Goal: Task Accomplishment & Management: Use online tool/utility

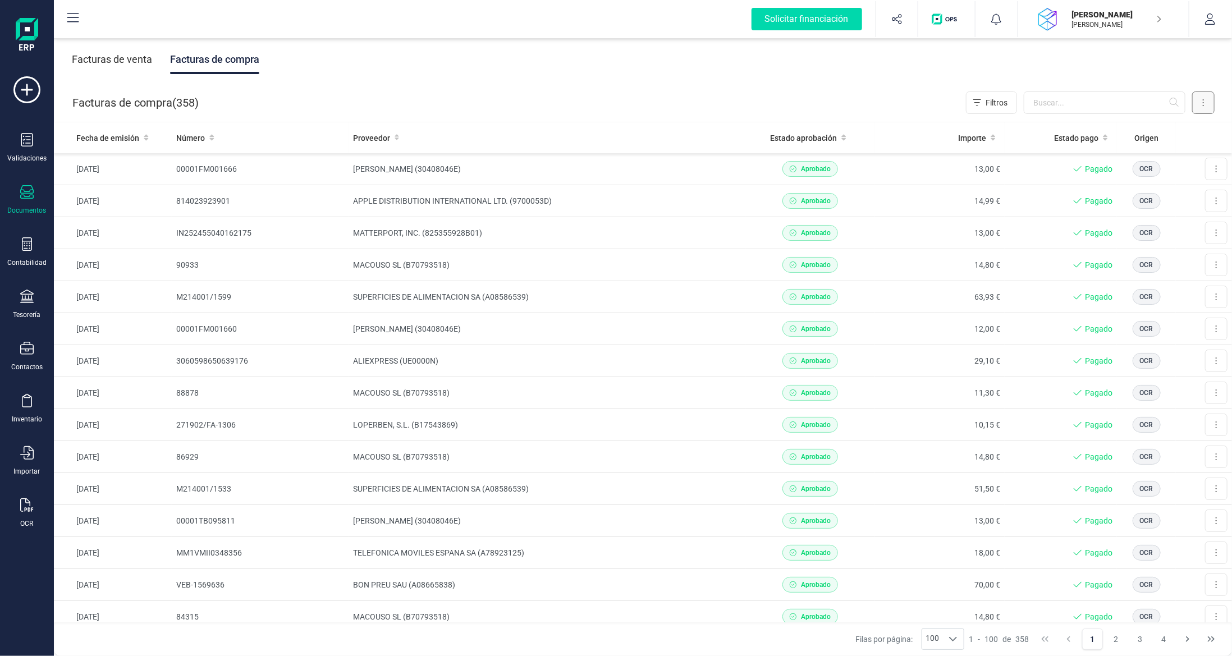
click at [1202, 108] on button at bounding box center [1203, 102] width 22 height 22
click at [1143, 197] on span "Escanear (OCR)" at bounding box center [1126, 197] width 56 height 11
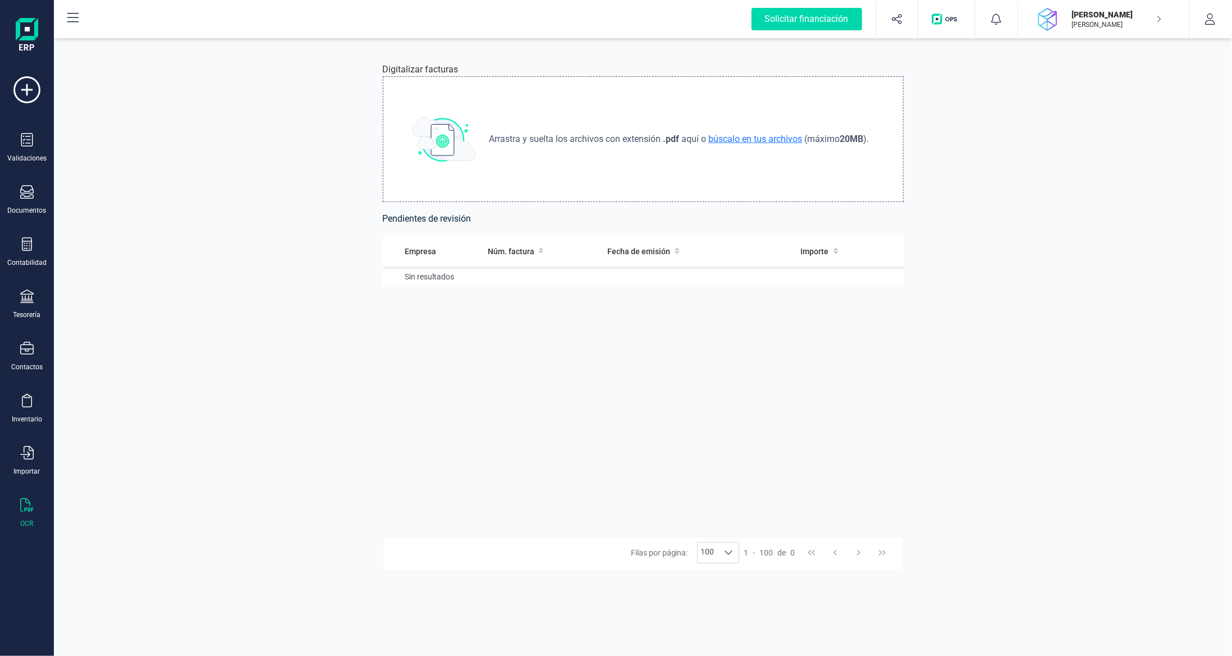
click at [762, 143] on span "búscalo en tus archivos" at bounding box center [755, 139] width 98 height 11
type input "C:\fakepath\35764754.pdf"
click at [769, 286] on td "54,17 €" at bounding box center [805, 283] width 83 height 32
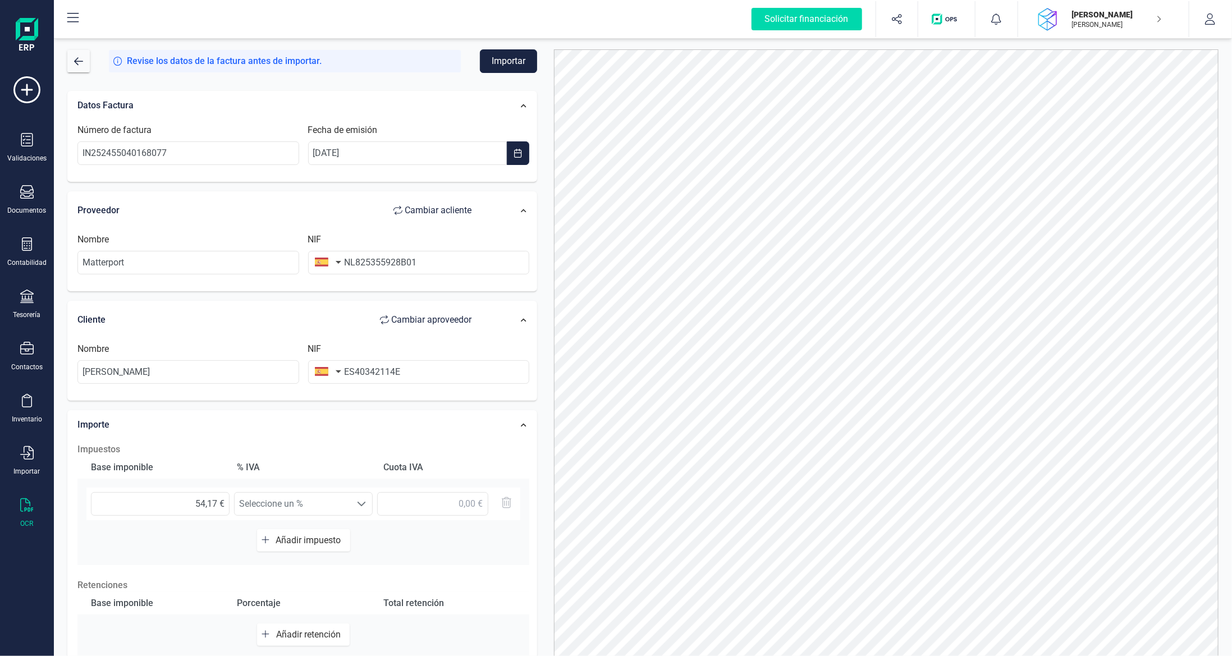
click at [334, 260] on button "button" at bounding box center [325, 262] width 35 height 22
click at [337, 289] on input "text" at bounding box center [388, 295] width 149 height 24
type input "bajo"
click at [369, 318] on span "[GEOGRAPHIC_DATA]" at bounding box center [370, 317] width 90 height 13
drag, startPoint x: 355, startPoint y: 263, endPoint x: 276, endPoint y: 248, distance: 80.5
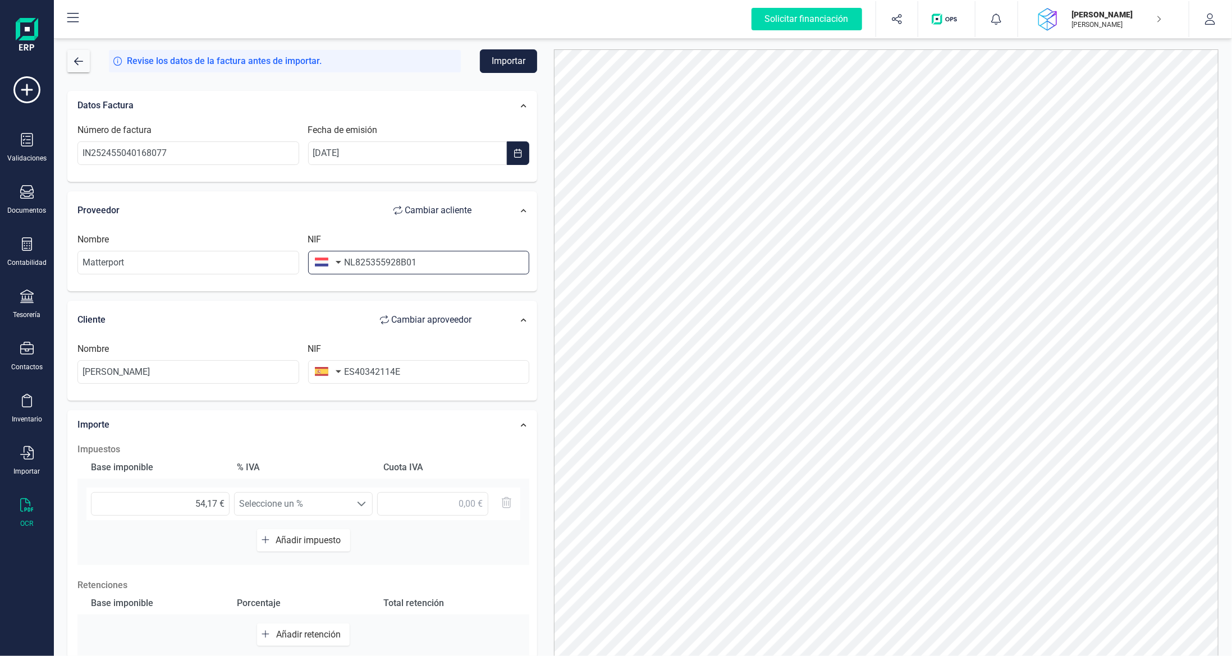
click at [280, 249] on div "Nombre Matterport NIF NL825355928B01" at bounding box center [303, 258] width 461 height 51
type input "825355928B01"
click at [265, 255] on input "Matterport" at bounding box center [188, 263] width 222 height 24
type input "Matterport, LLC"
click at [343, 259] on input "825355928B01" at bounding box center [419, 263] width 222 height 24
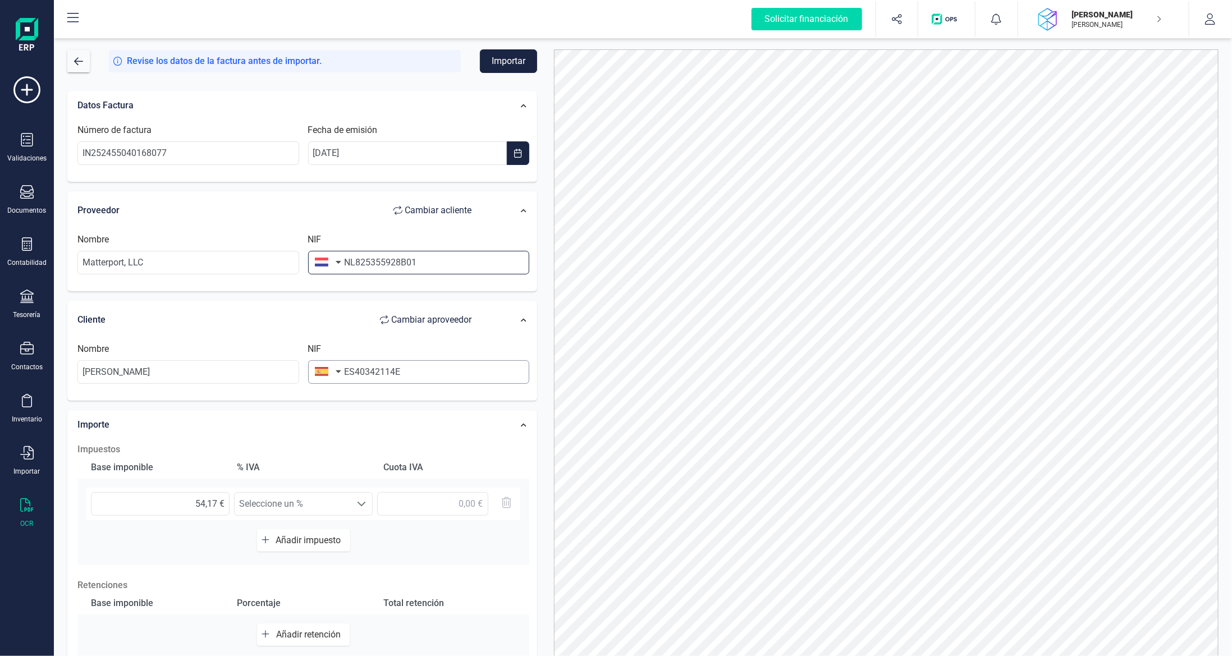
type input "NL825355928B01"
click at [355, 369] on input "ES40342114E" at bounding box center [419, 372] width 222 height 24
click at [277, 498] on div "54,17 € Seleccione un % Seleccione un %" at bounding box center [303, 504] width 434 height 33
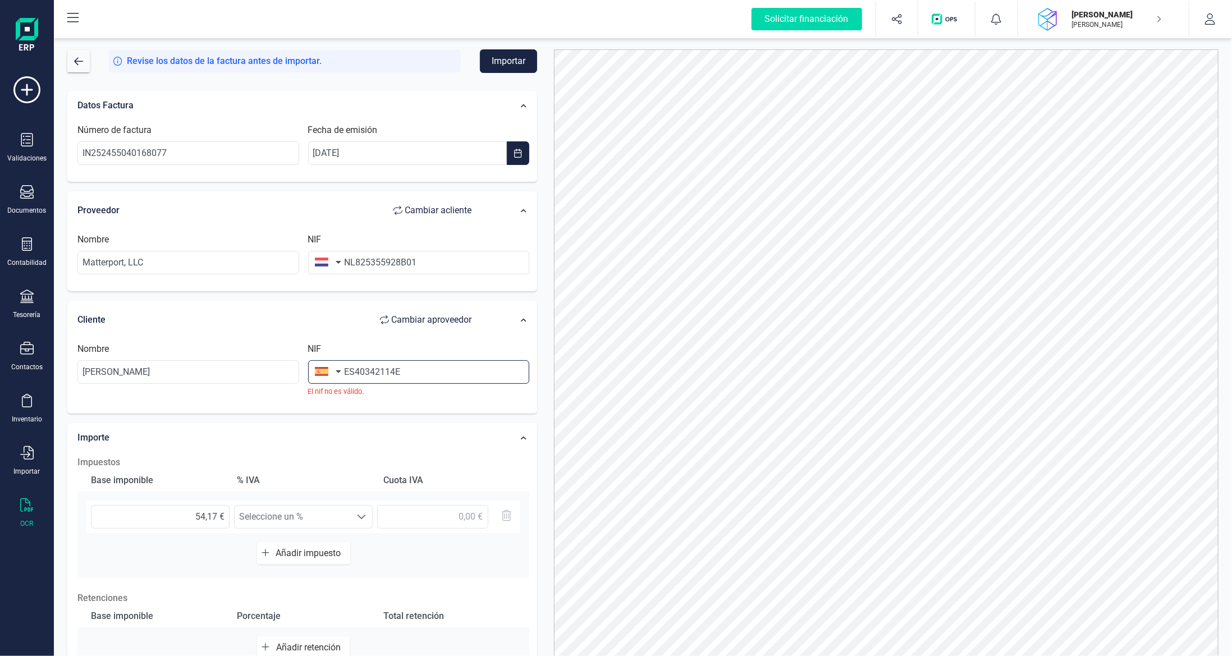
drag, startPoint x: 354, startPoint y: 369, endPoint x: 411, endPoint y: 294, distance: 94.1
click at [355, 368] on input "ES40342114E" at bounding box center [419, 372] width 222 height 24
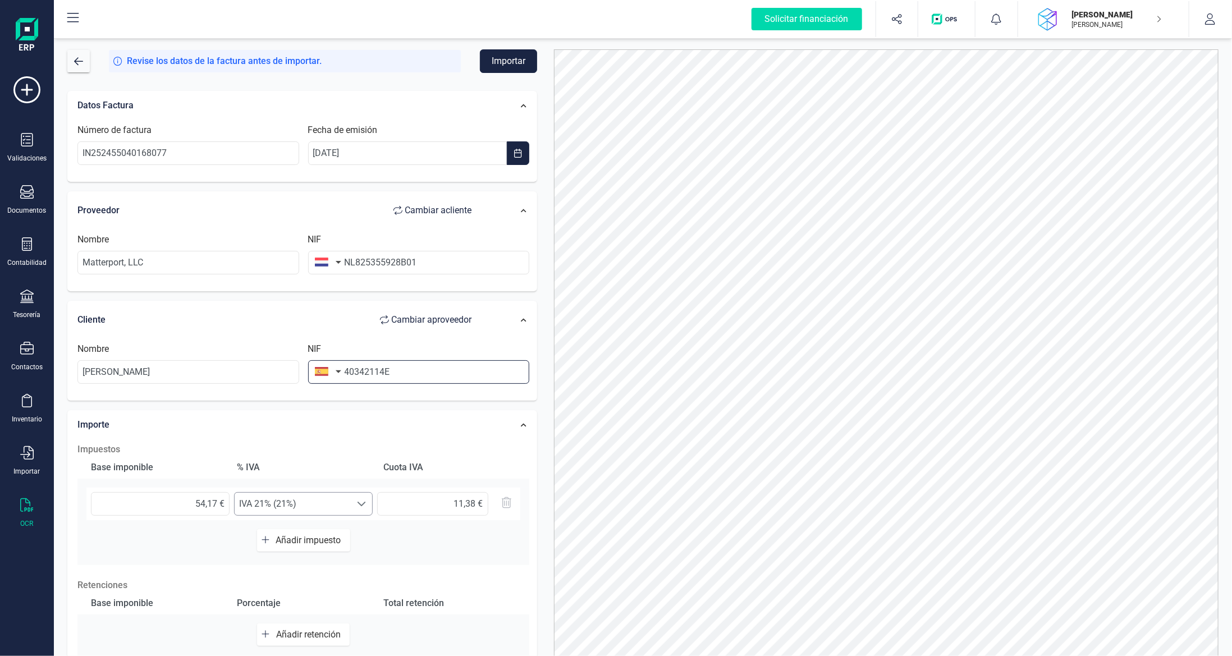
type input "40342114E"
click at [315, 504] on span "IVA 21% (21%)" at bounding box center [293, 504] width 116 height 22
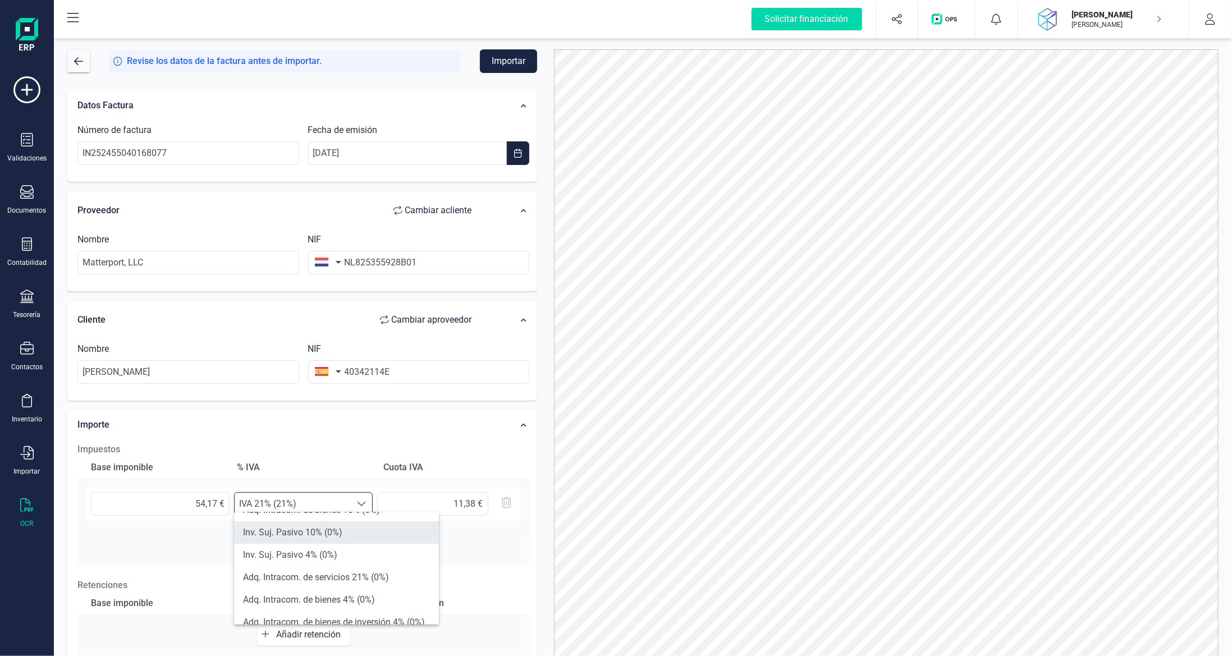
scroll to position [393, 0]
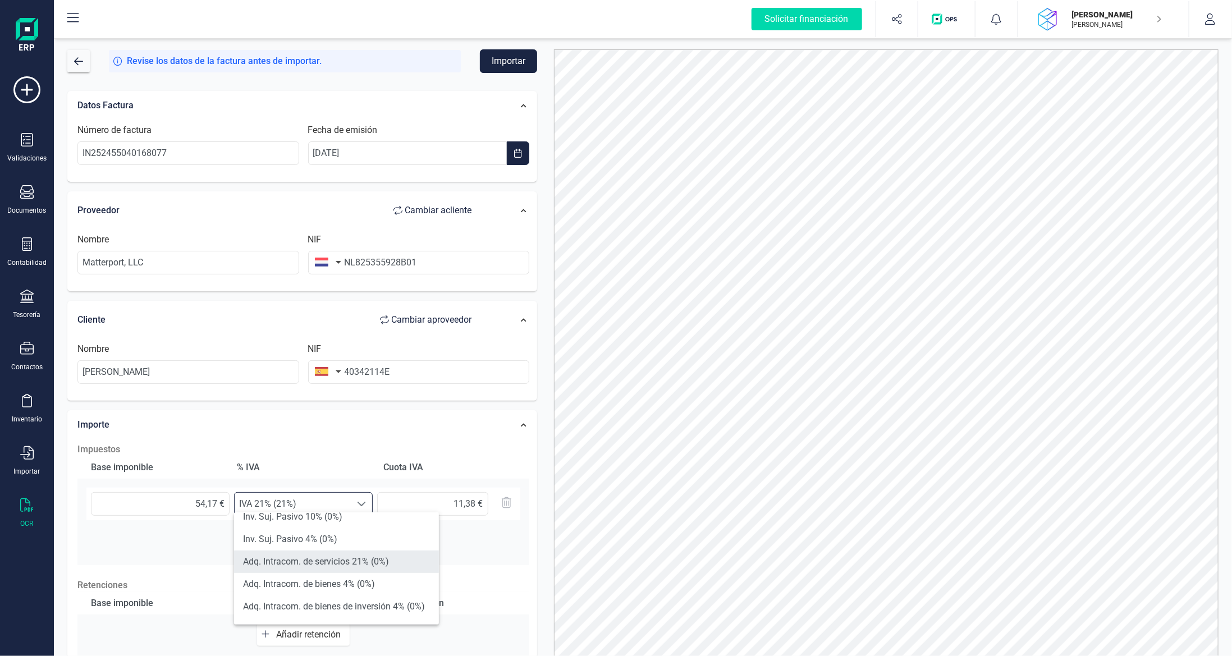
click at [372, 568] on li "Adq. Intracom. de servicios 21% (0%)" at bounding box center [336, 562] width 205 height 22
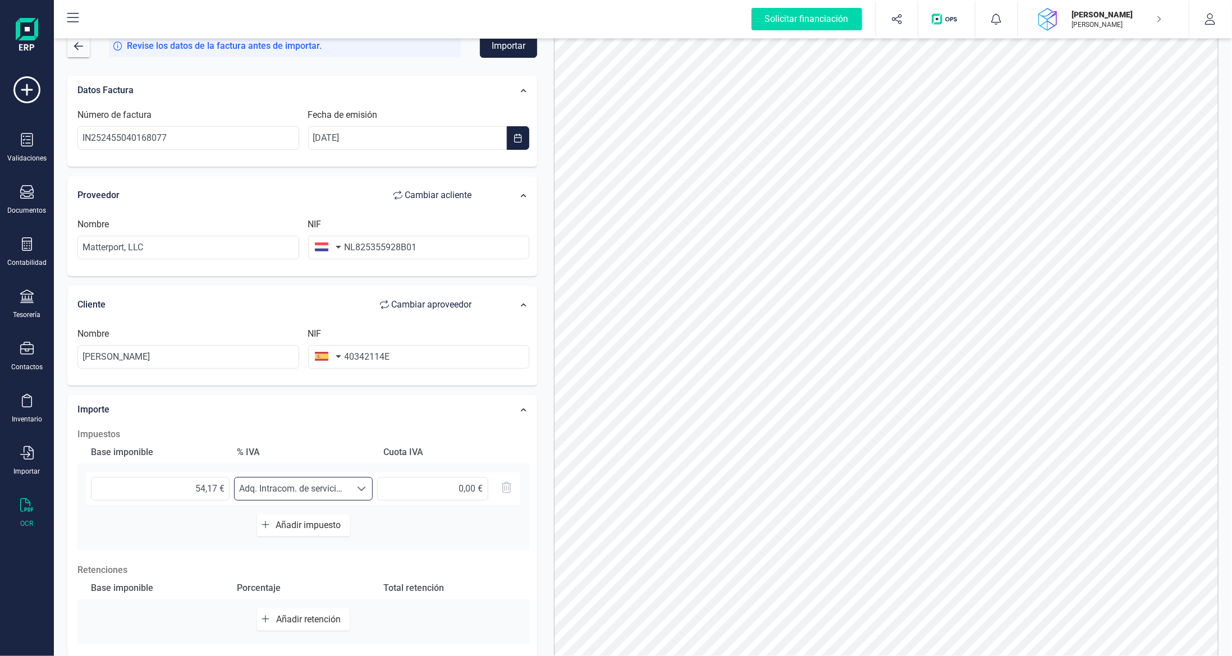
scroll to position [0, 0]
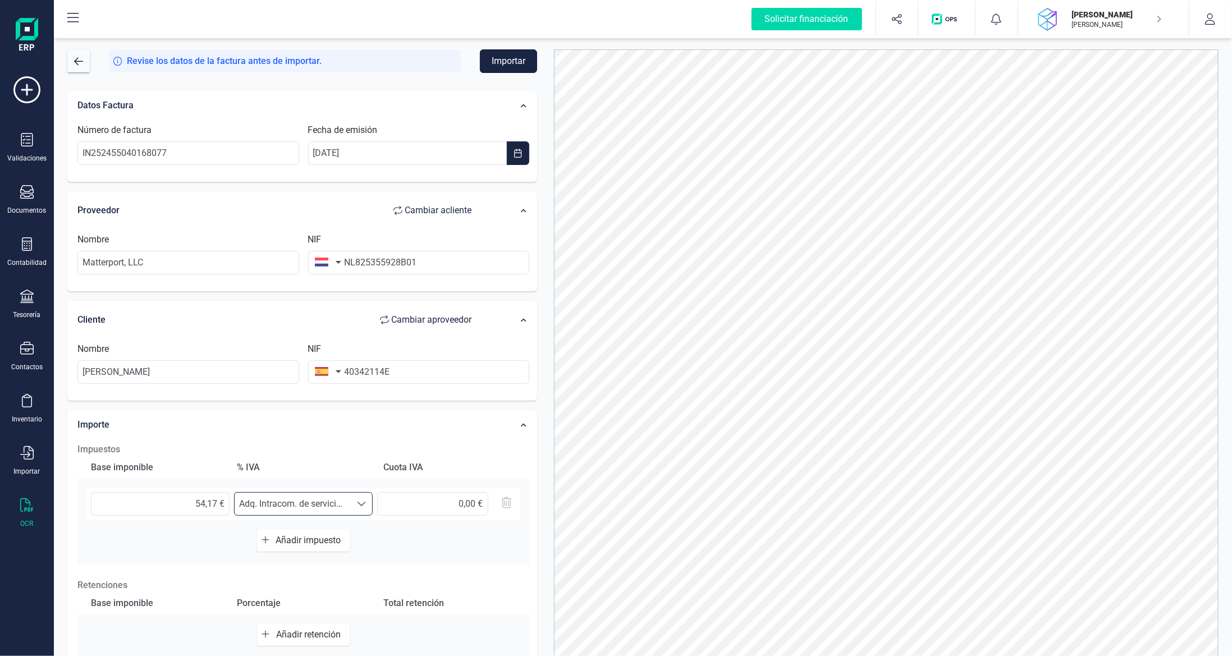
click at [519, 58] on button "Importar" at bounding box center [508, 61] width 57 height 24
drag, startPoint x: 355, startPoint y: 265, endPoint x: 222, endPoint y: 240, distance: 135.9
click at [237, 244] on div "Nombre Matterport, LLC NIF NL825355928B01" at bounding box center [303, 258] width 461 height 51
type input "825355928B01"
click at [501, 53] on button "Importar" at bounding box center [508, 61] width 57 height 24
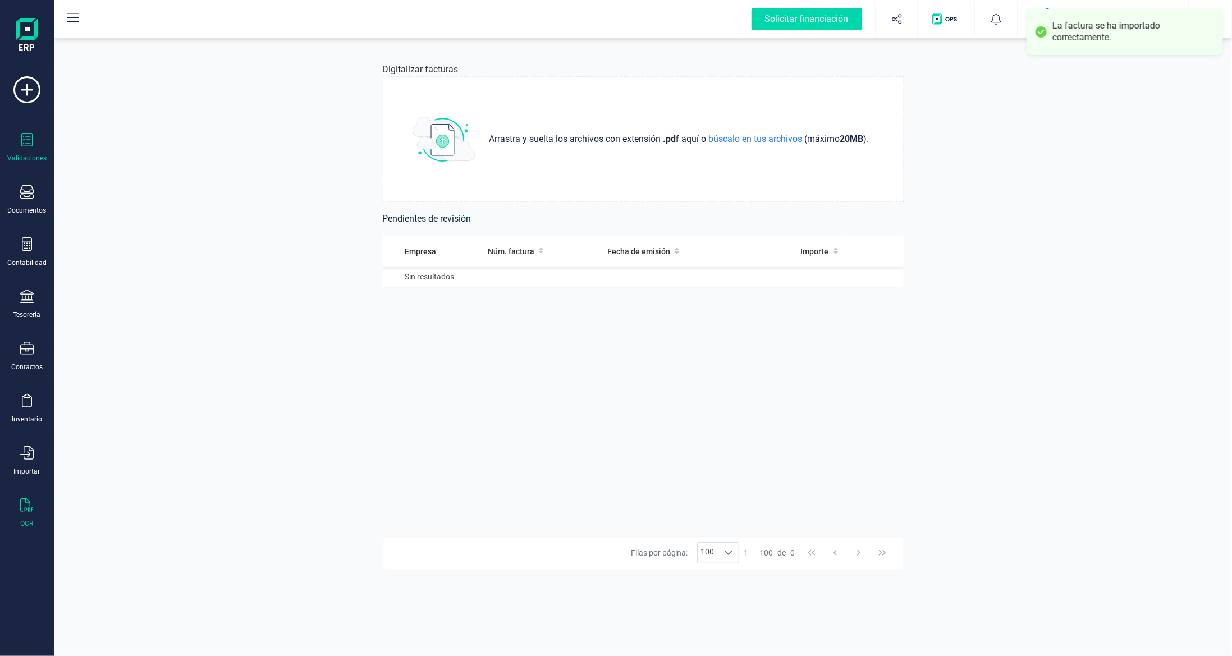
click at [22, 136] on icon at bounding box center [26, 139] width 13 height 13
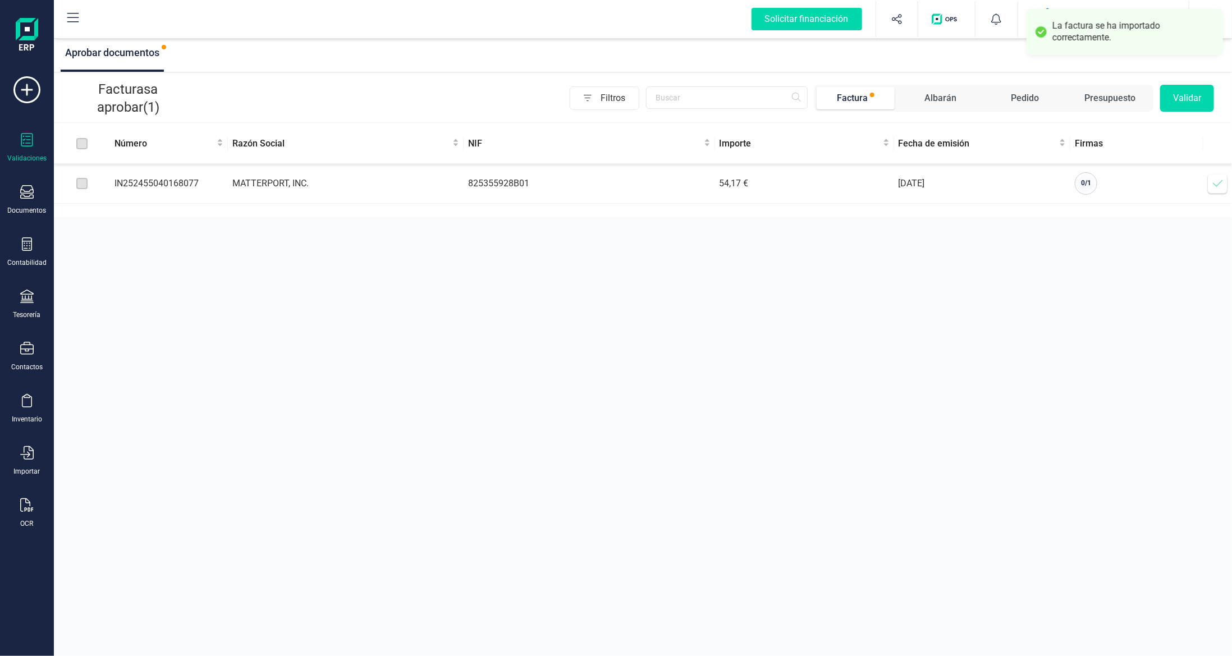
click at [1214, 186] on icon at bounding box center [1217, 183] width 11 height 11
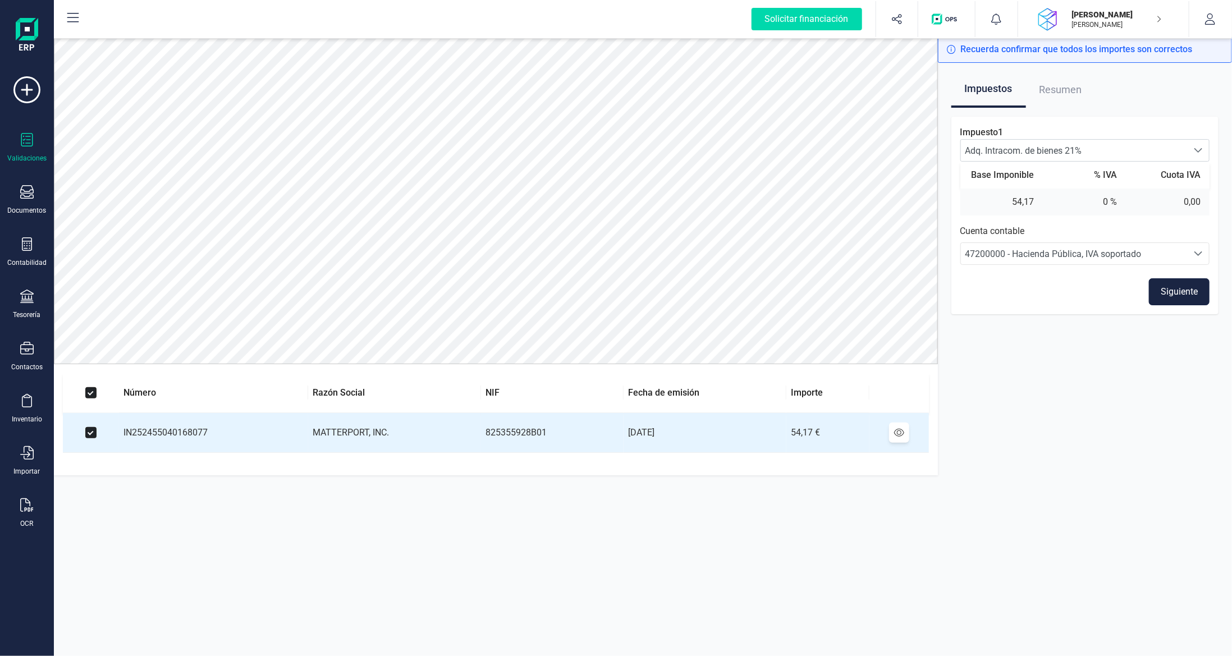
click at [1177, 301] on button "Siguiente" at bounding box center [1179, 291] width 61 height 27
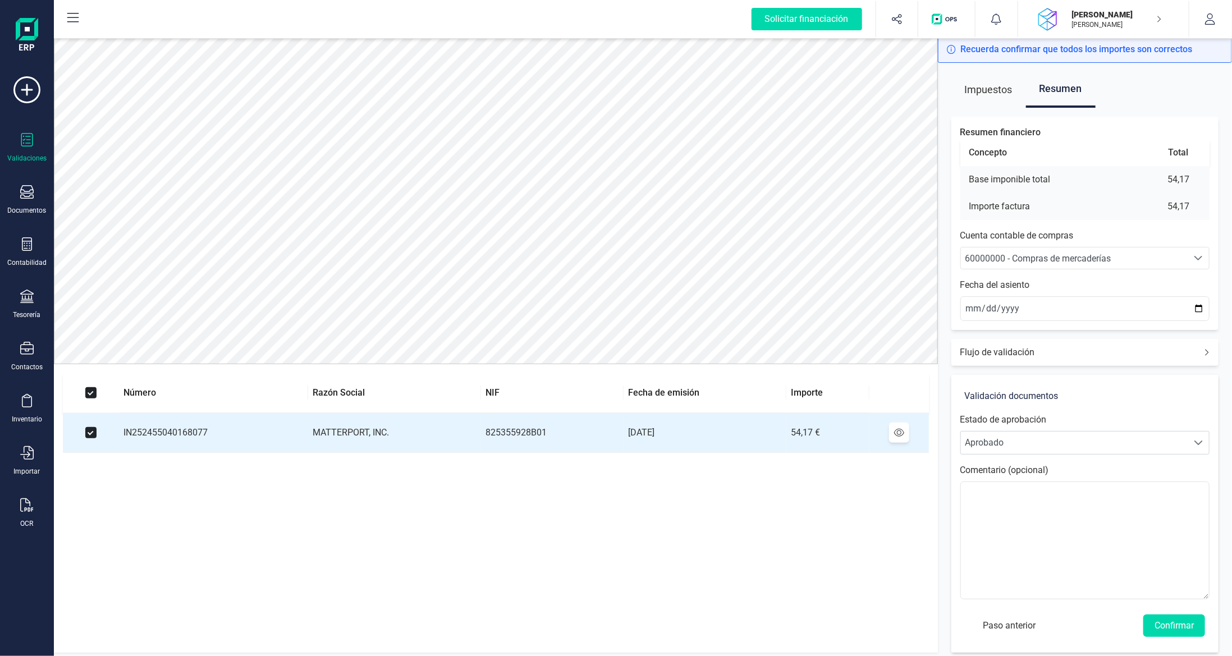
click at [1079, 253] on span "60000000 - Compras de mercaderías" at bounding box center [1038, 258] width 146 height 11
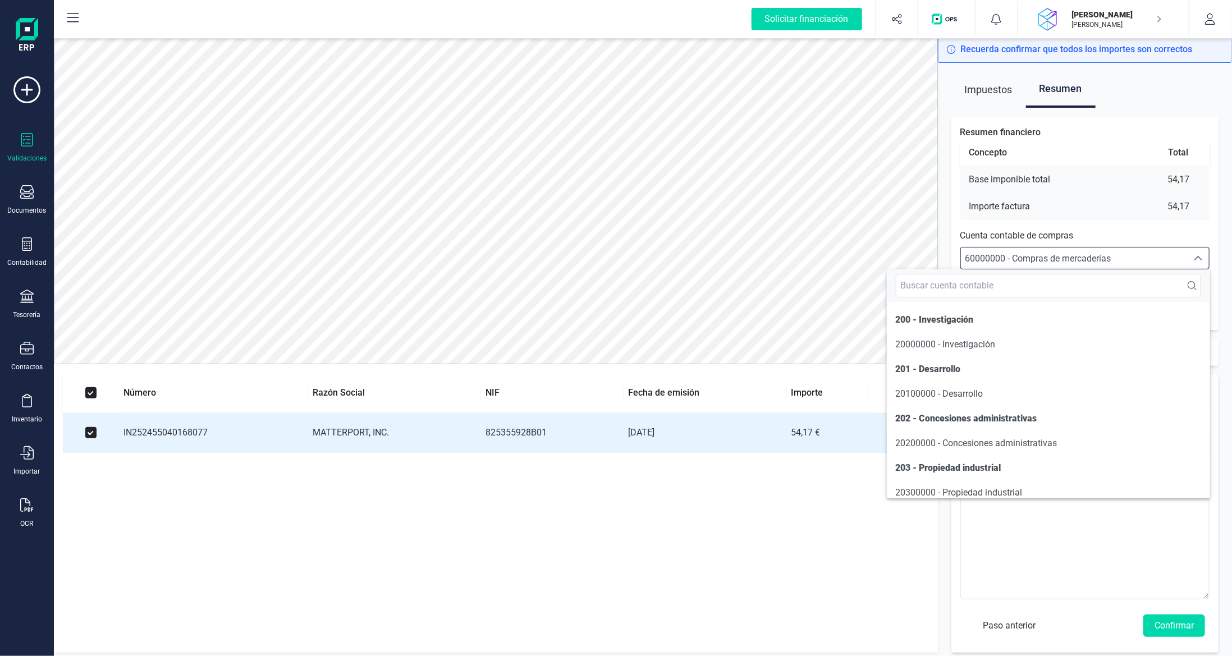
scroll to position [5366, 0]
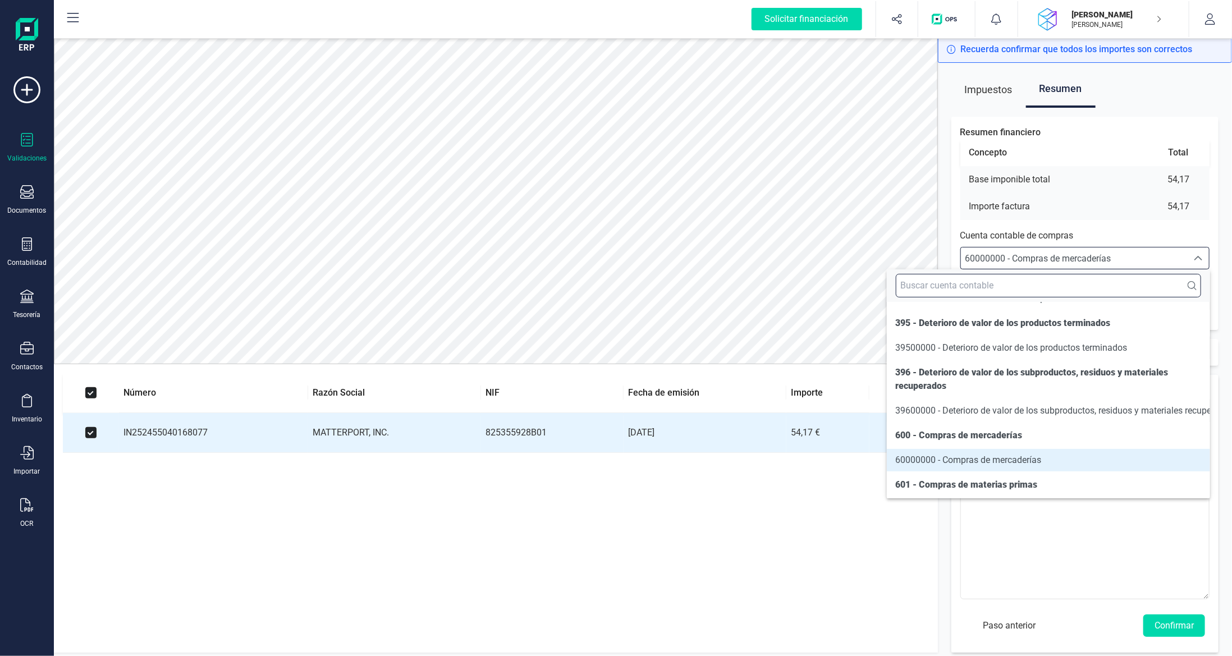
click at [1016, 286] on input "text" at bounding box center [1048, 286] width 305 height 24
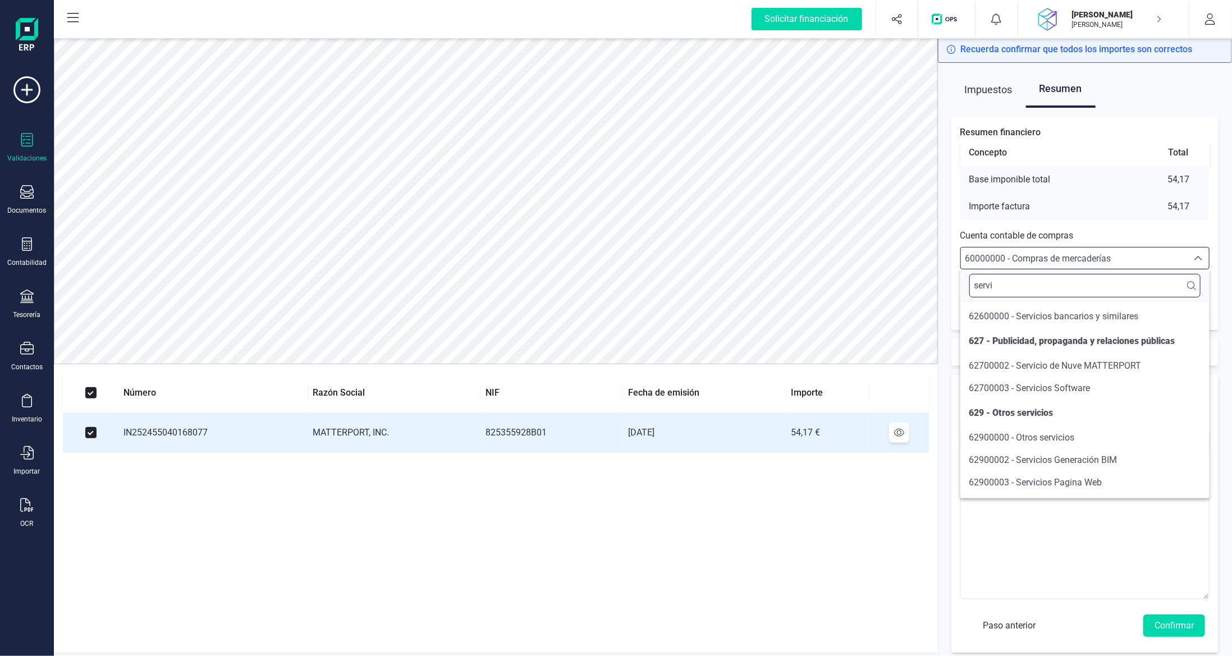
scroll to position [122, 0]
type input "servi"
click at [1066, 368] on span "62700002 - Servicio de Nuve MATTERPORT" at bounding box center [1055, 366] width 172 height 11
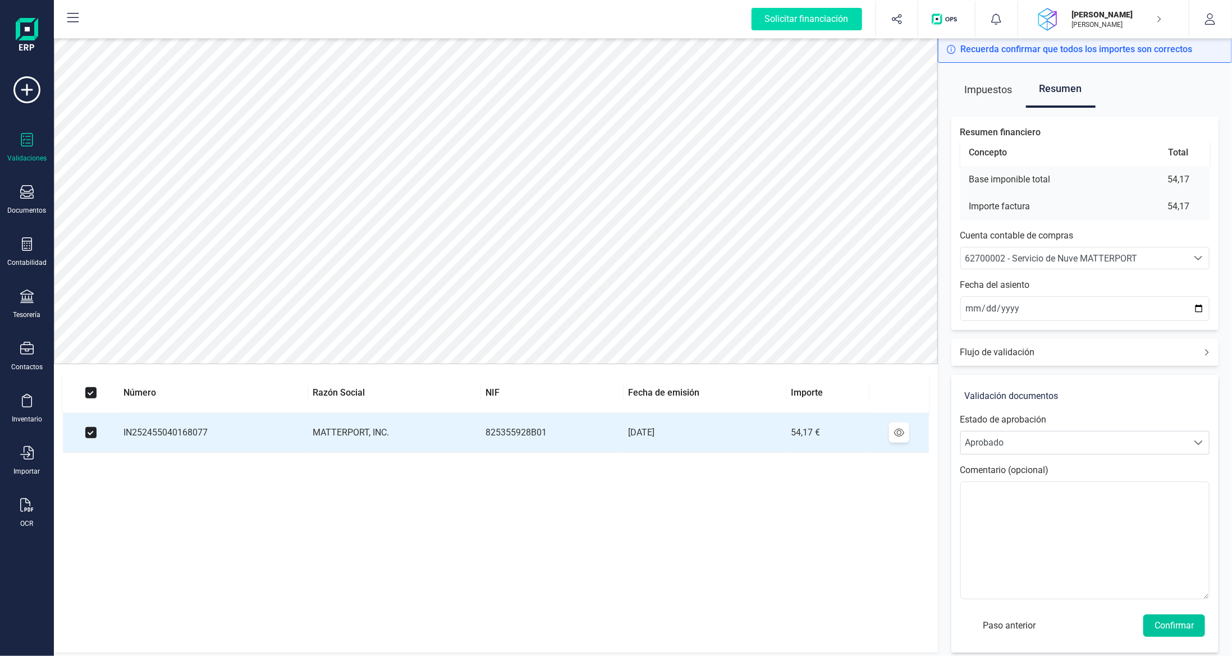
click at [1159, 625] on button "Confirmar" at bounding box center [1174, 625] width 62 height 22
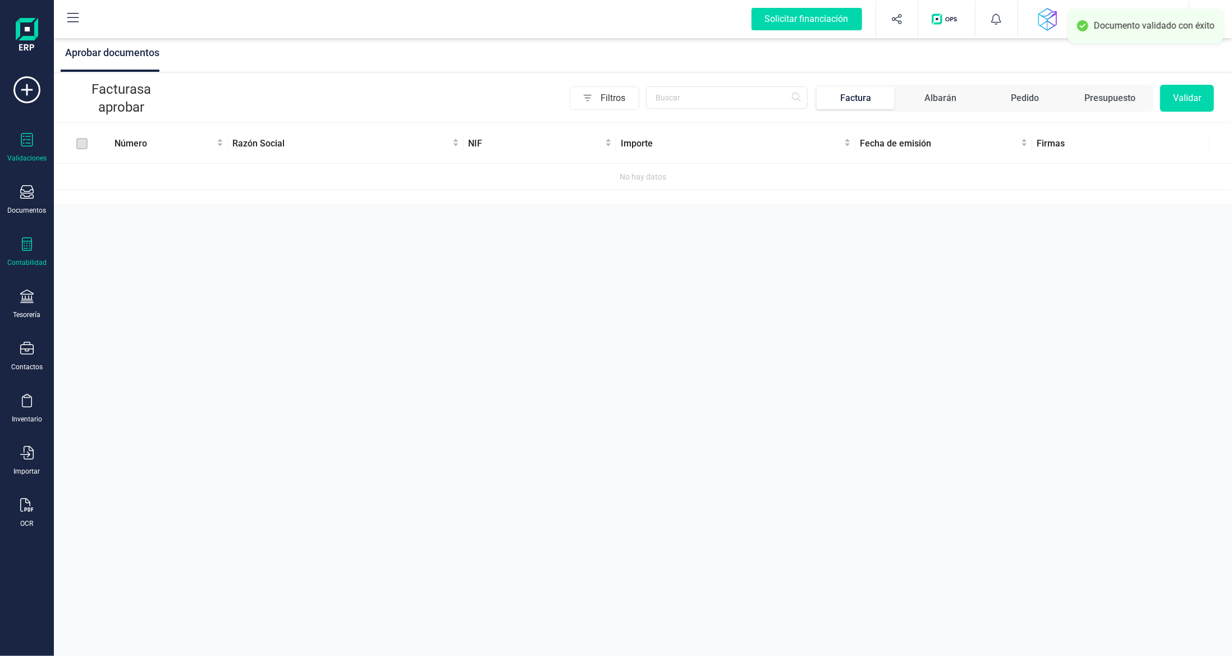
click at [27, 253] on div "Contabilidad" at bounding box center [26, 252] width 45 height 30
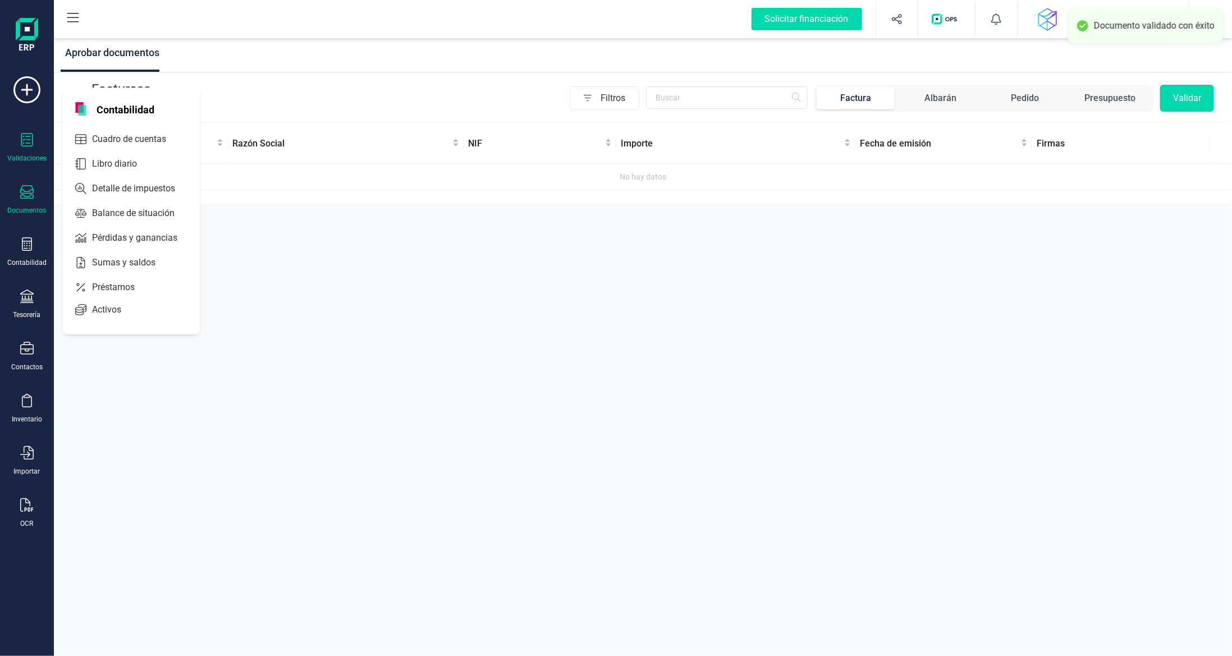
click at [28, 203] on div "Documentos" at bounding box center [26, 200] width 45 height 30
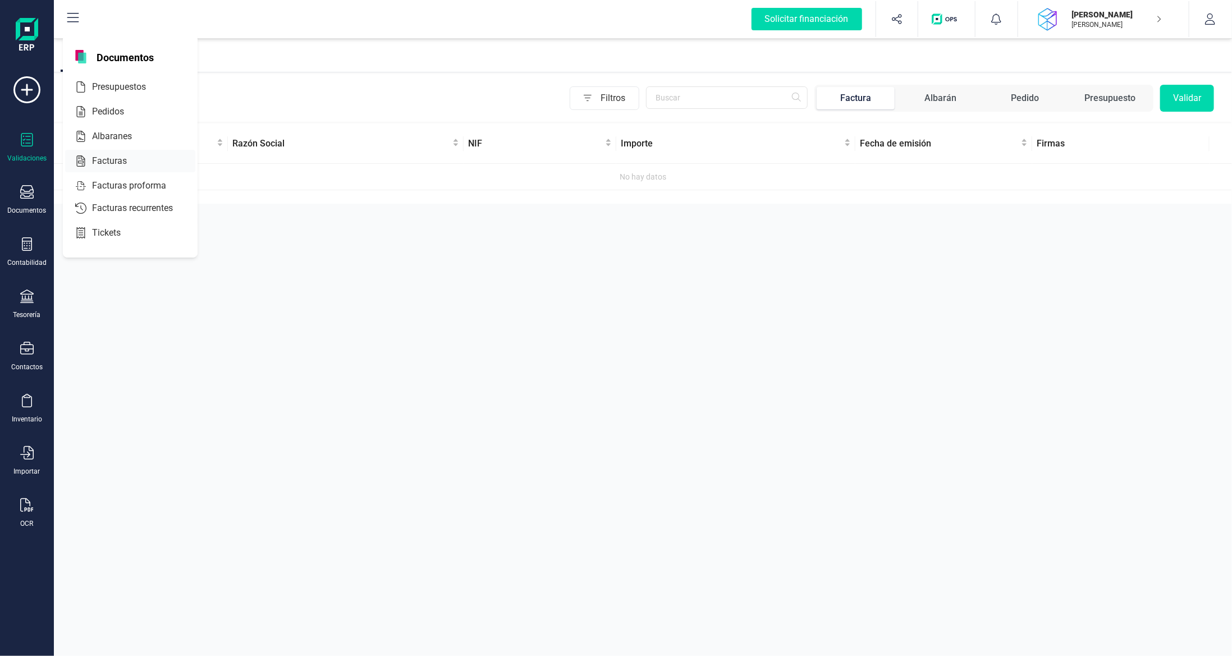
click at [105, 160] on span "Facturas" at bounding box center [117, 160] width 59 height 13
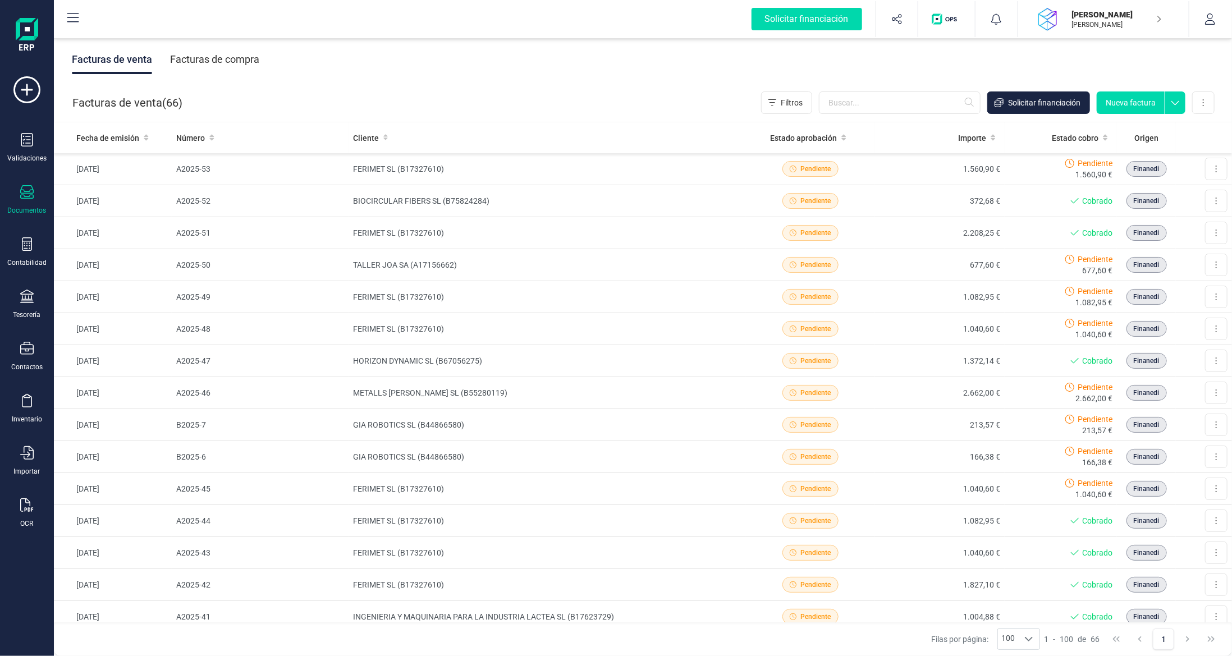
click at [251, 55] on div "Facturas de compra" at bounding box center [214, 59] width 89 height 29
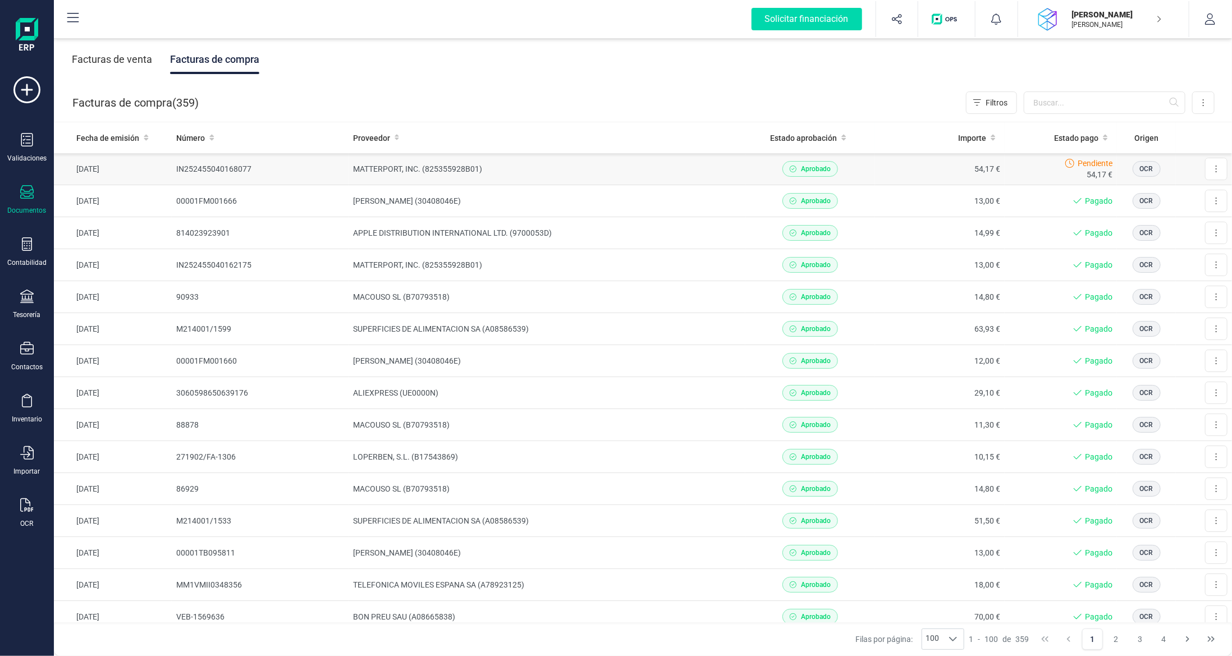
click at [911, 158] on td "54,17 €" at bounding box center [940, 169] width 130 height 32
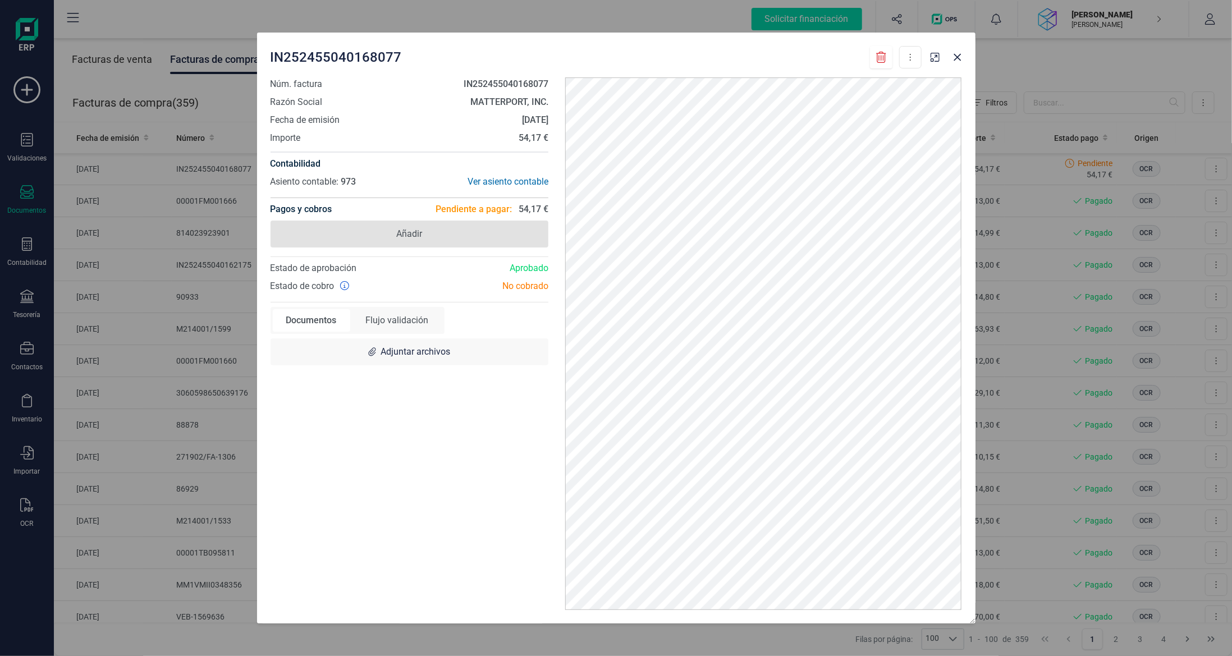
click at [453, 231] on span "Añadir" at bounding box center [409, 234] width 278 height 27
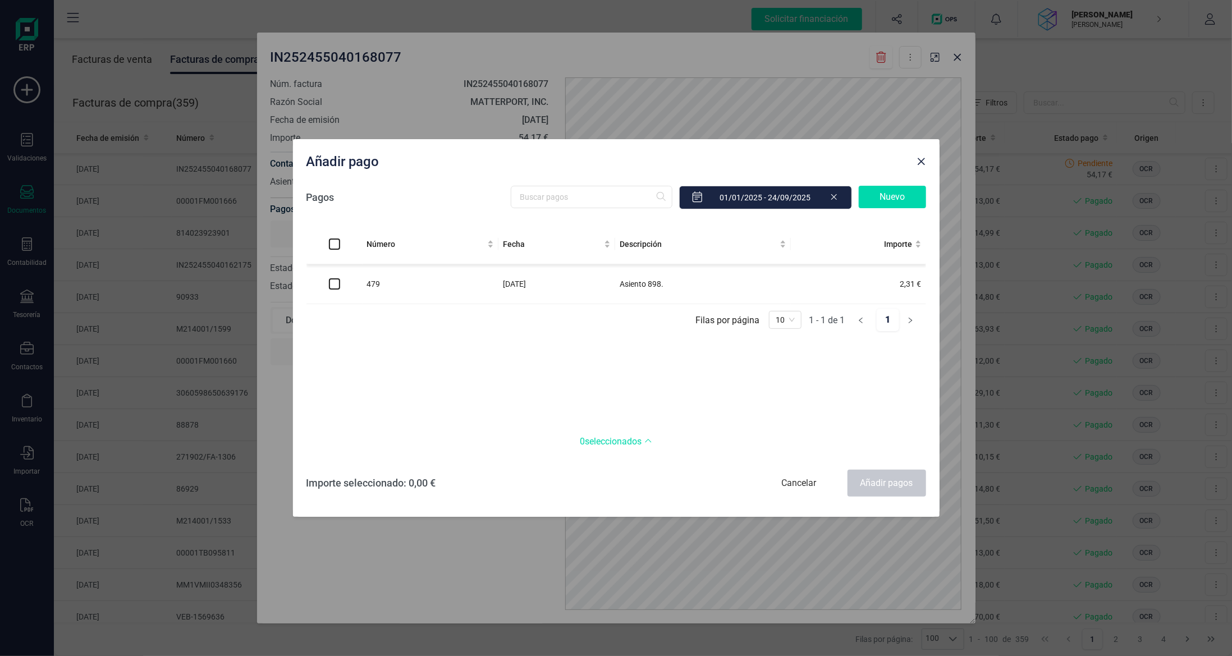
click at [894, 200] on div "Nuevo" at bounding box center [892, 197] width 67 height 22
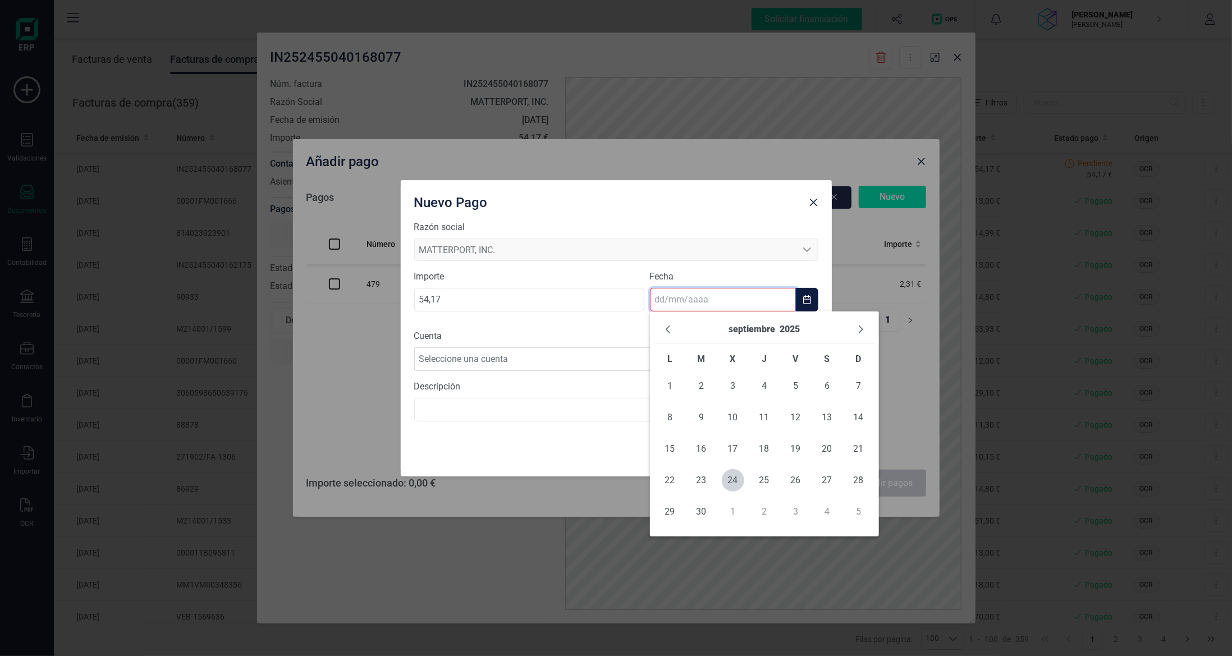
click at [685, 302] on input "text" at bounding box center [723, 300] width 146 height 24
click at [702, 480] on span "23" at bounding box center [701, 480] width 22 height 22
type input "[DATE]"
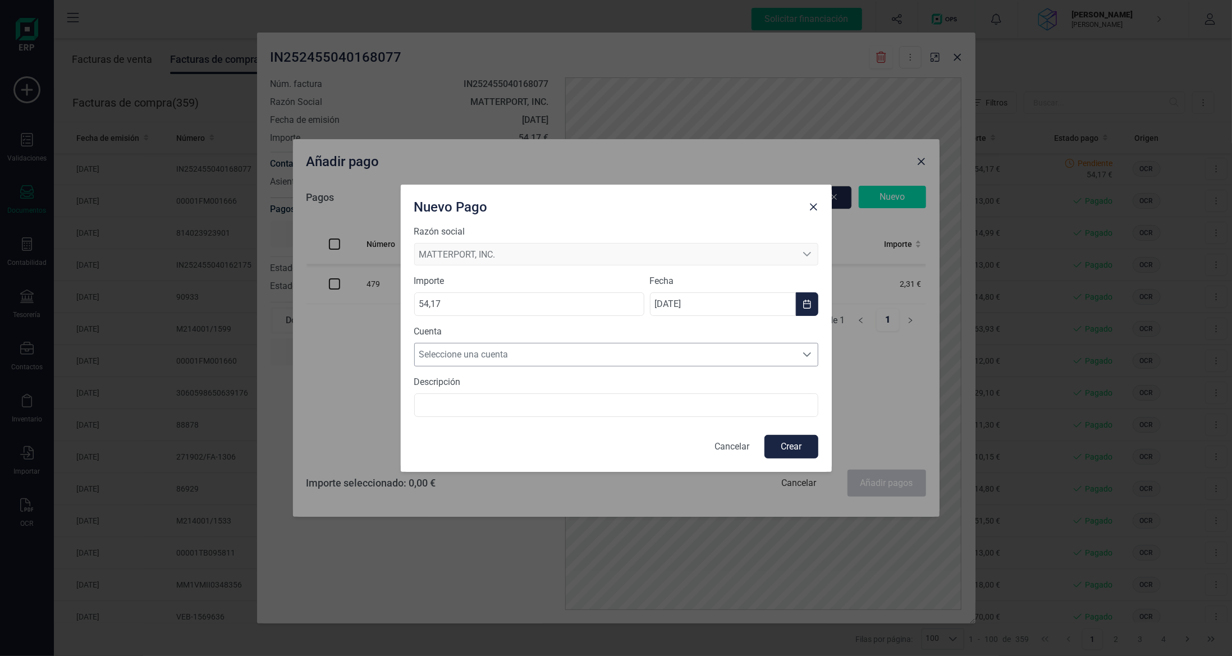
click at [507, 357] on span "Seleccione una cuenta" at bounding box center [606, 354] width 382 height 22
click at [506, 389] on li "[FINANCIAL_ID]" at bounding box center [616, 381] width 404 height 22
click at [795, 449] on button "Crear" at bounding box center [791, 447] width 54 height 24
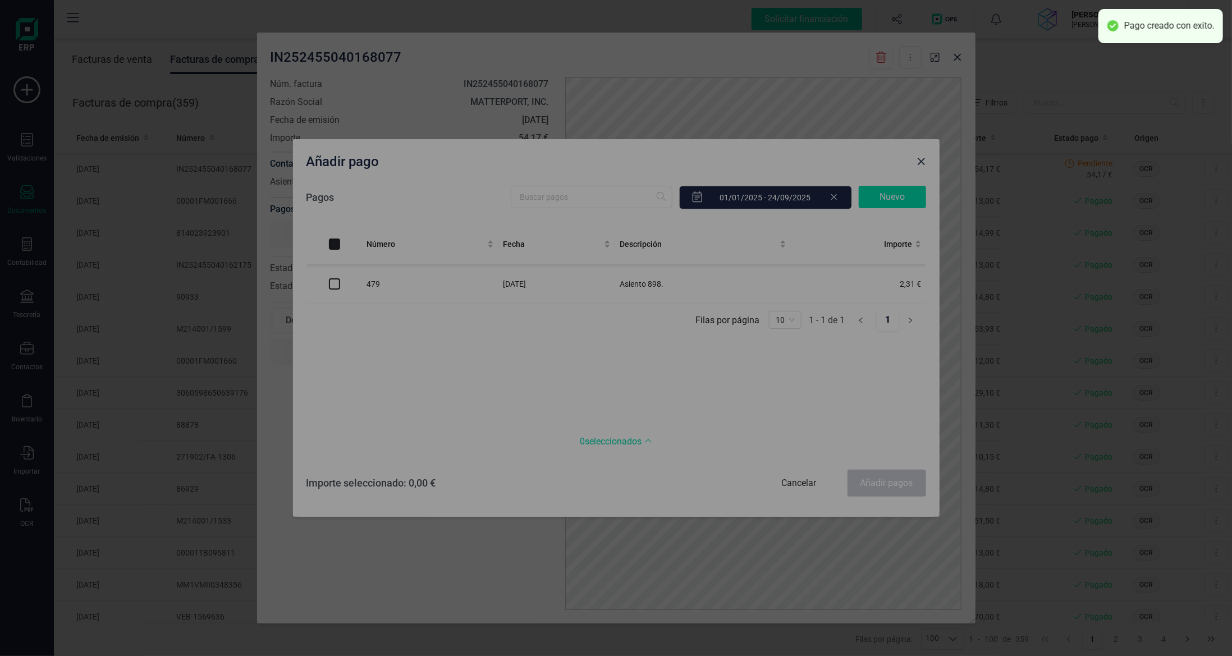
checkbox input "true"
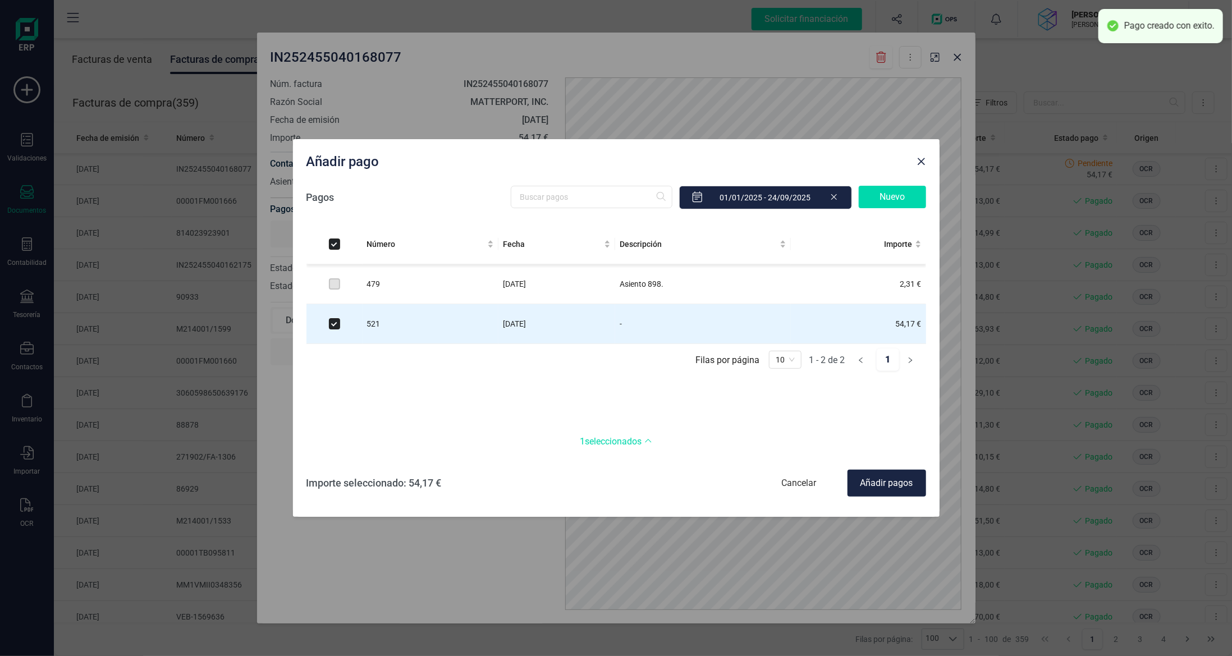
click at [880, 483] on div "Añadir pagos" at bounding box center [886, 483] width 79 height 27
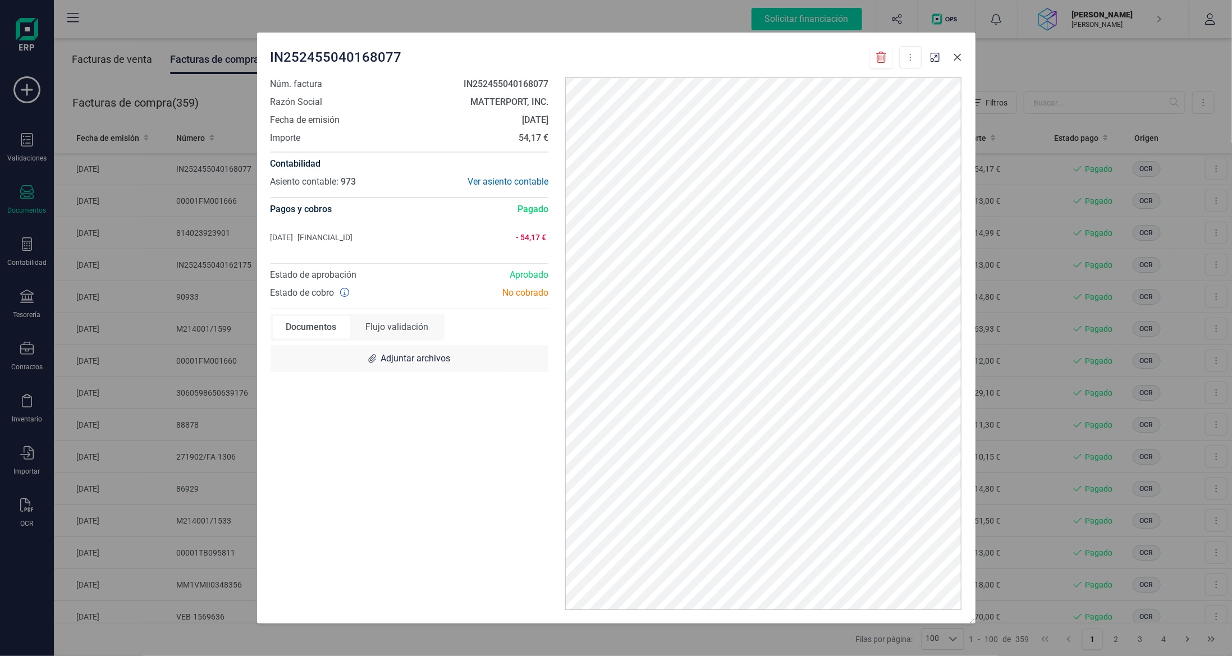
click at [956, 58] on icon "Close" at bounding box center [956, 57] width 7 height 7
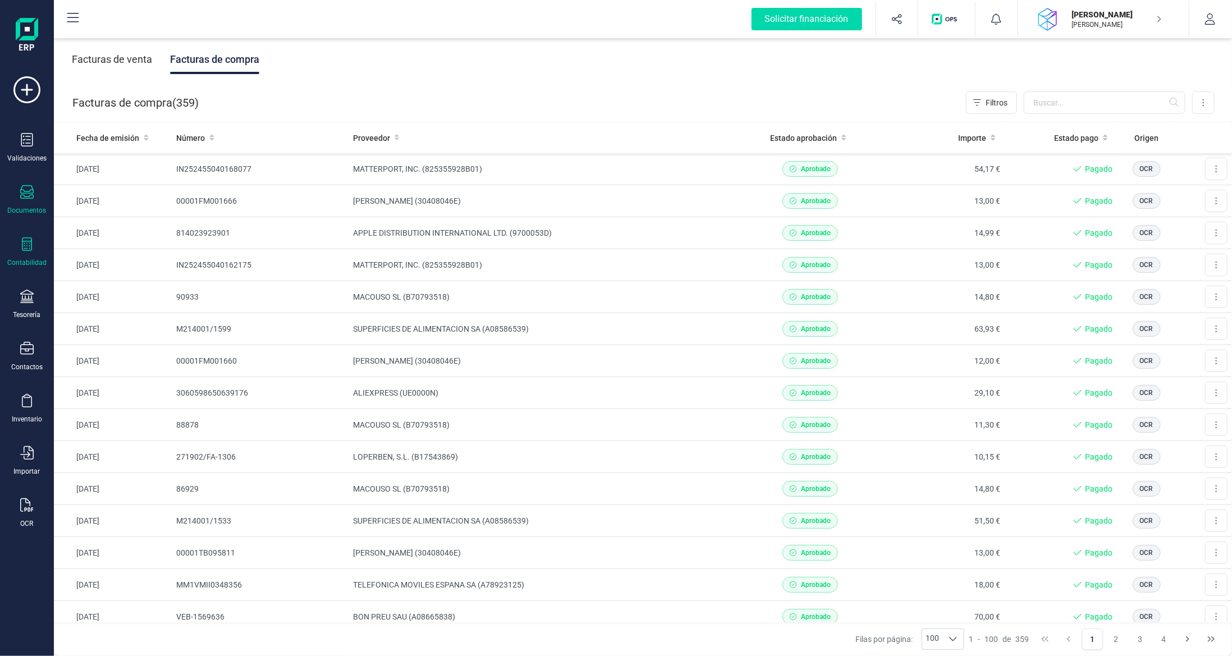
click at [35, 245] on div "Contabilidad" at bounding box center [26, 252] width 45 height 30
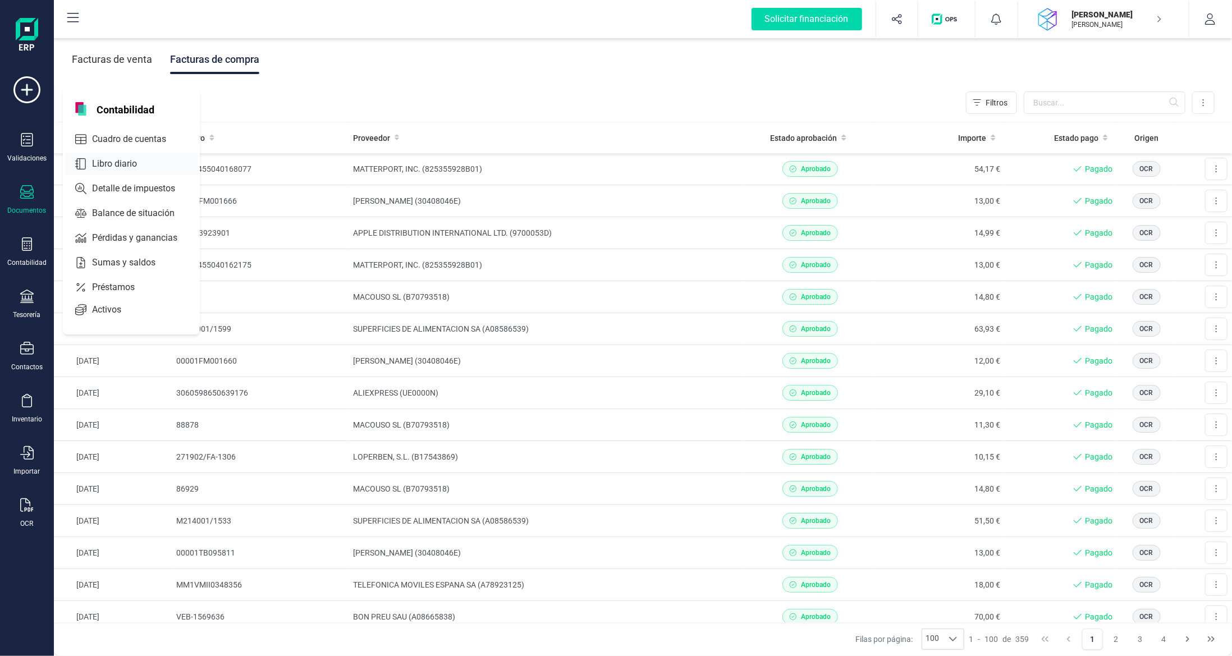
click at [118, 159] on span "Libro diario" at bounding box center [123, 163] width 70 height 13
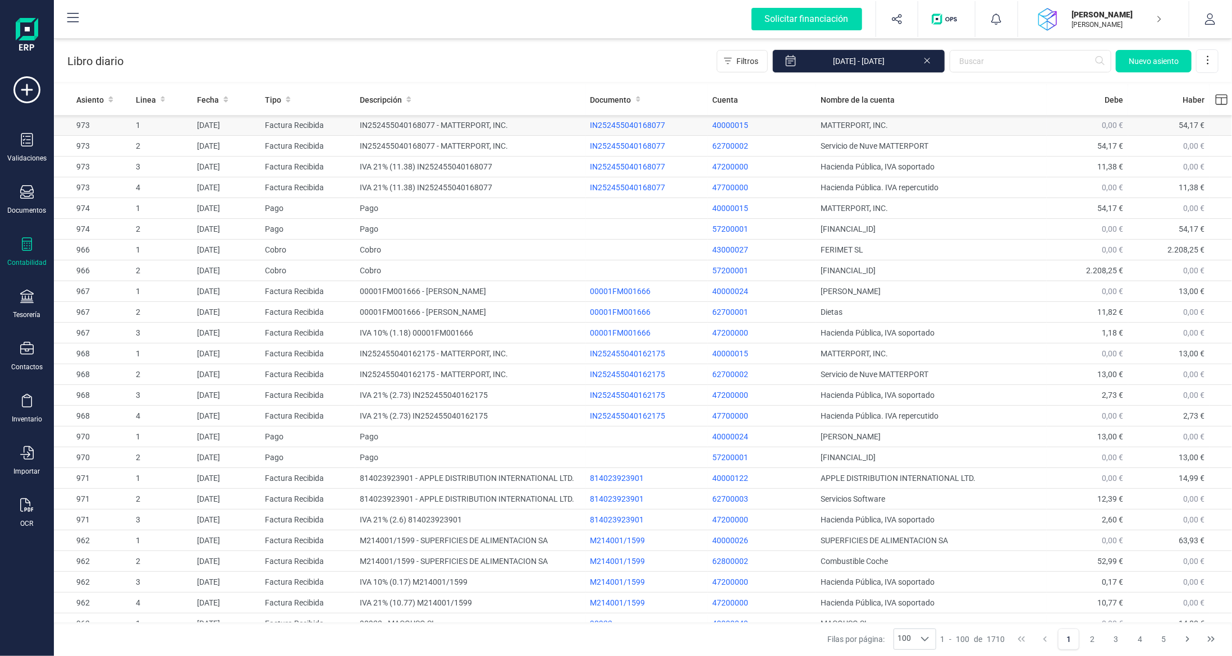
click at [443, 125] on td "IN252455040168077 - MATTERPORT, INC." at bounding box center [470, 125] width 231 height 21
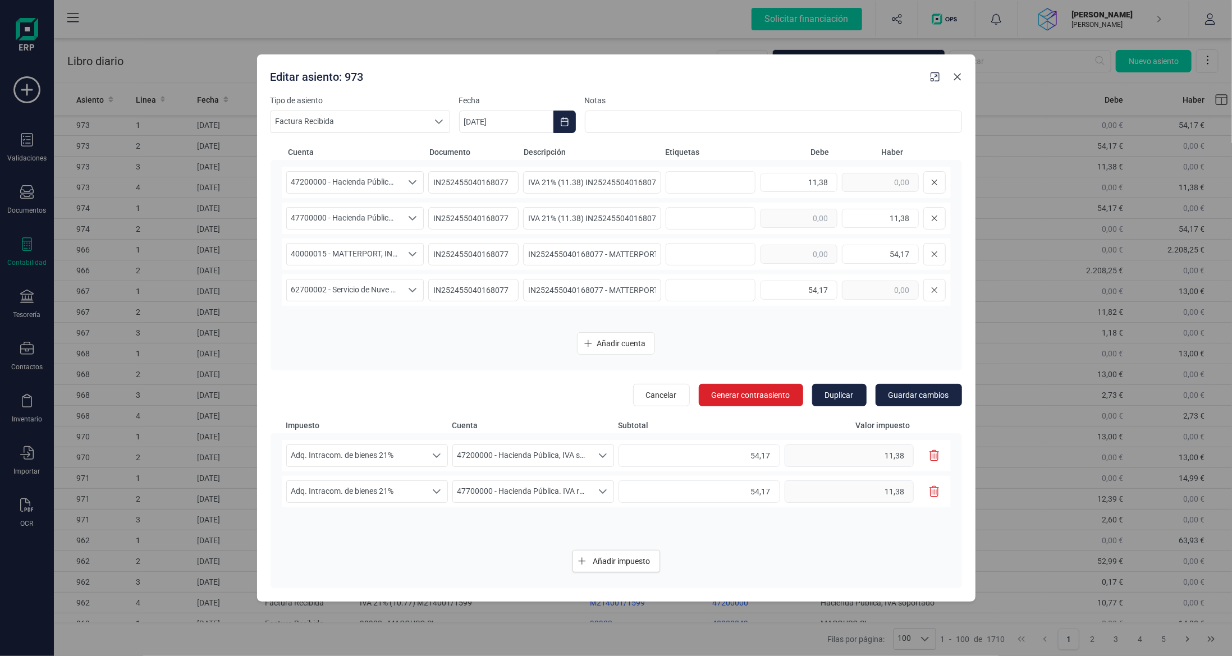
click at [951, 82] on button "Close" at bounding box center [957, 77] width 18 height 18
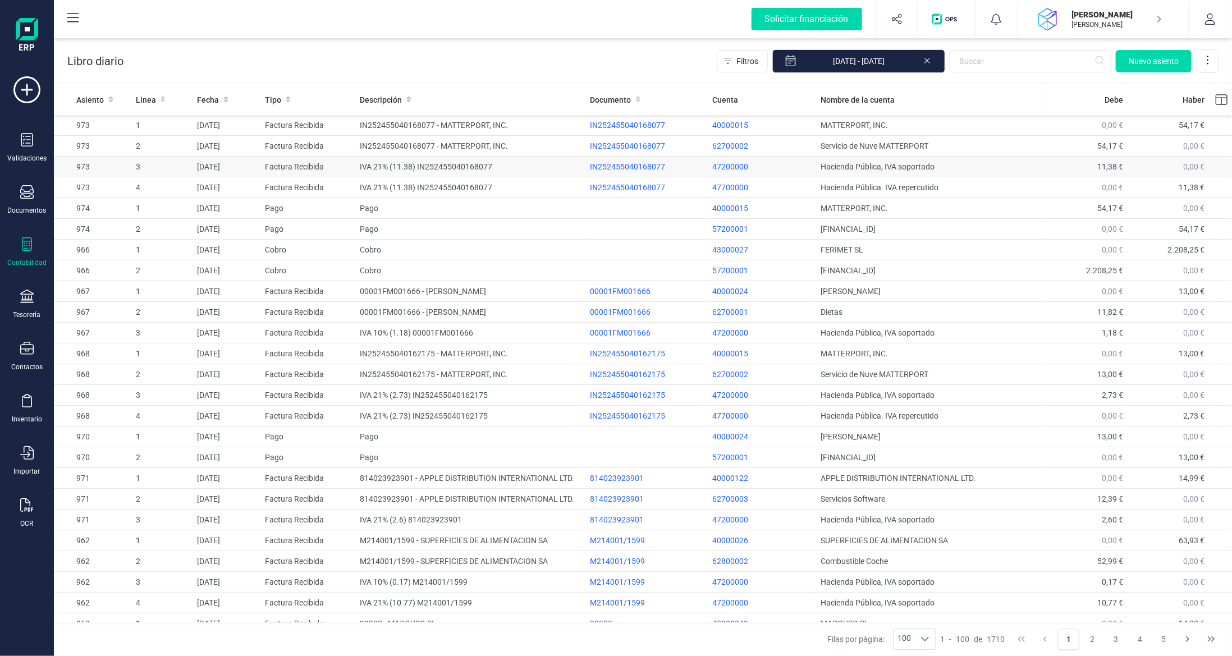
click at [233, 167] on td "[DATE]" at bounding box center [226, 167] width 68 height 21
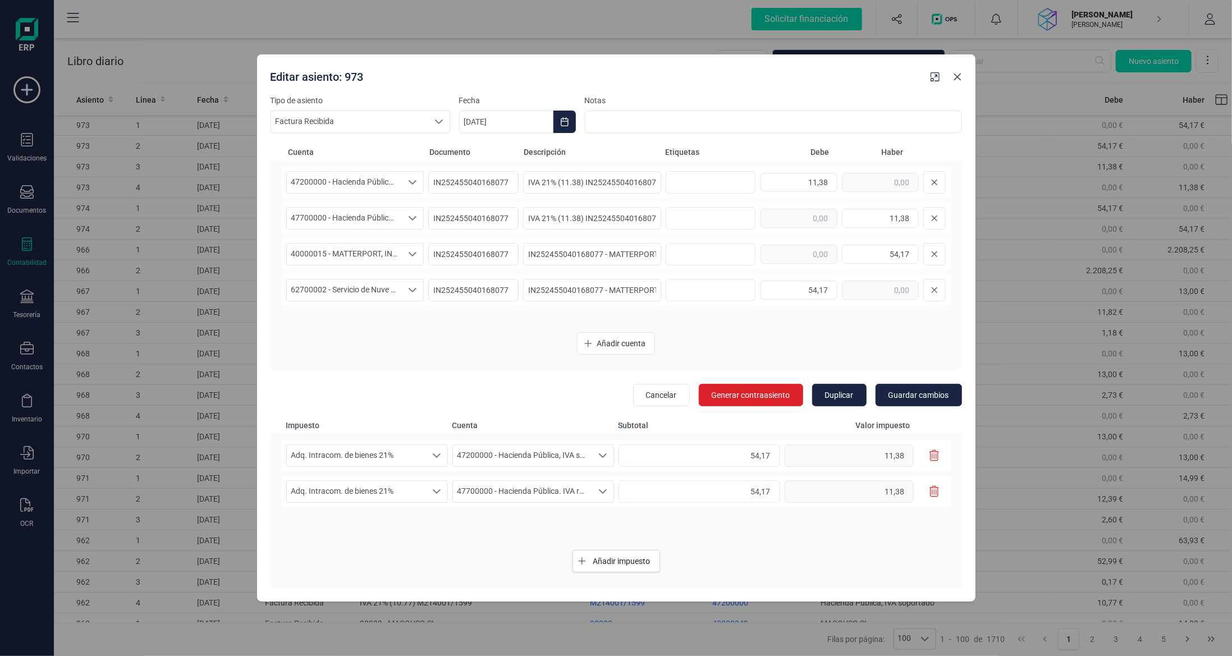
click at [959, 78] on icon "Close" at bounding box center [957, 76] width 9 height 9
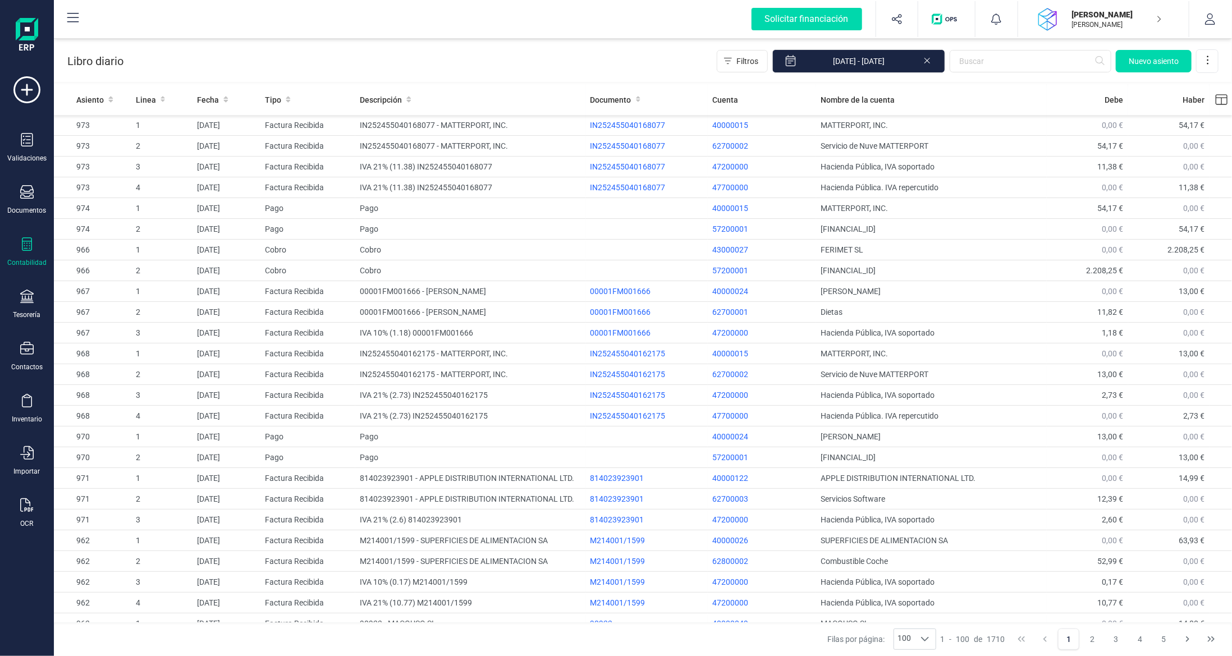
click at [30, 253] on div "Contabilidad" at bounding box center [26, 252] width 45 height 30
click at [117, 210] on span "Balance de situación" at bounding box center [141, 213] width 107 height 13
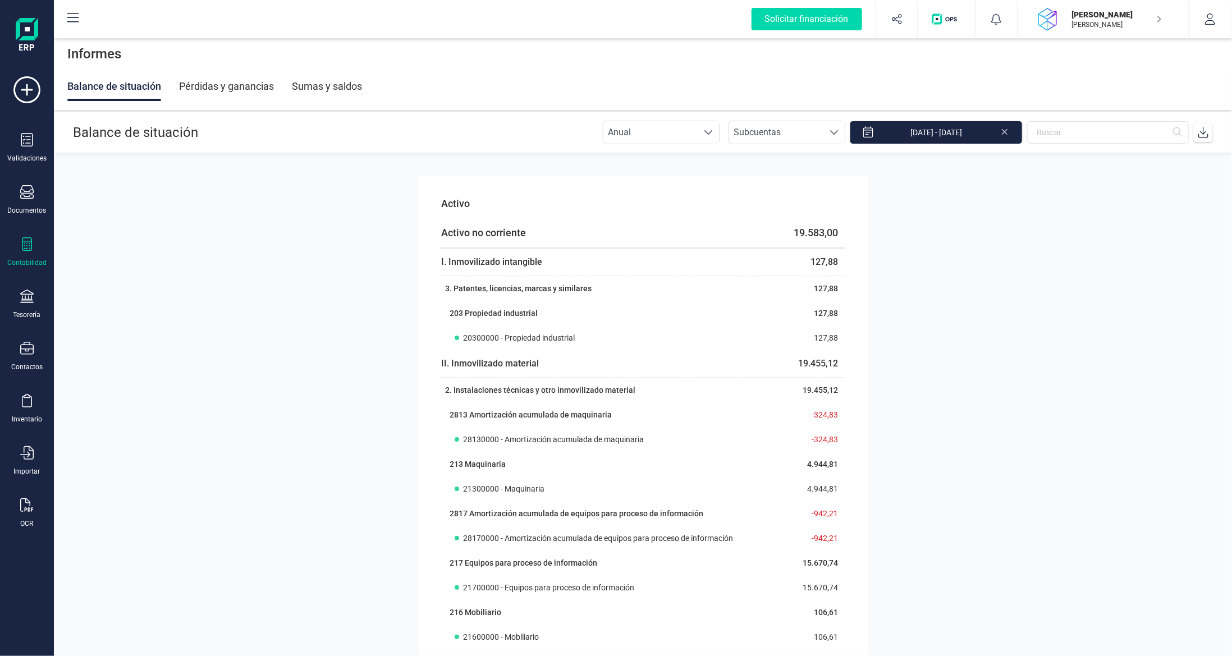
click at [252, 86] on div "Pérdidas y ganancias" at bounding box center [226, 86] width 95 height 29
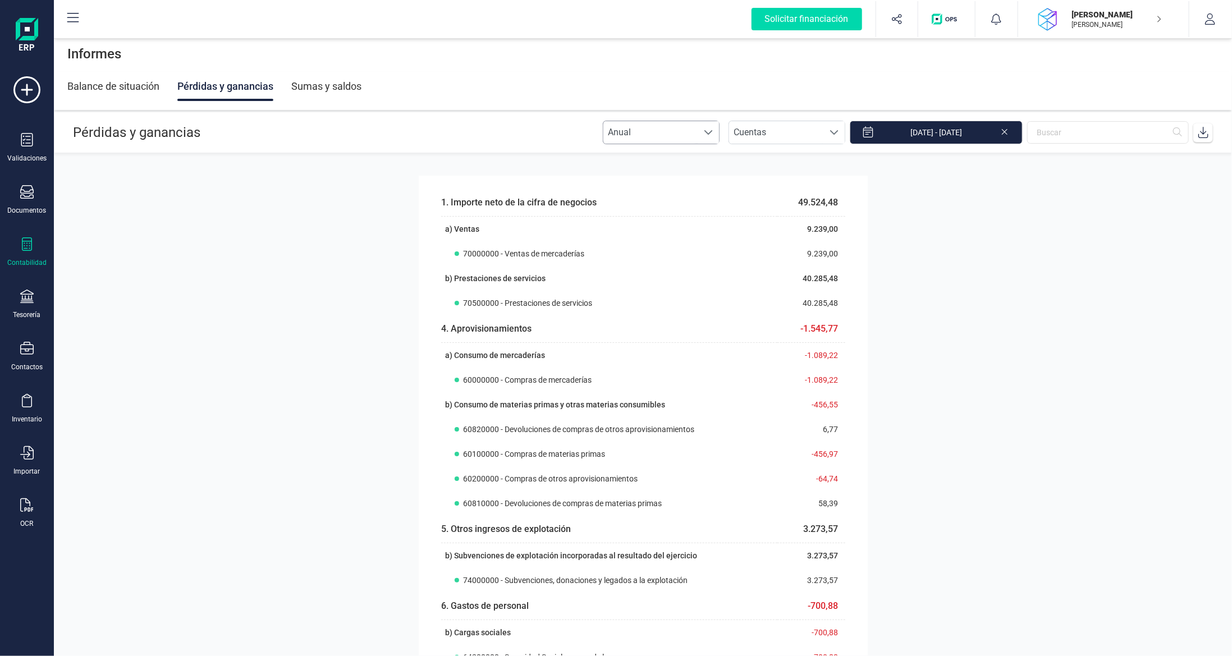
click at [709, 126] on div at bounding box center [708, 132] width 21 height 22
click at [682, 179] on li "Mensual" at bounding box center [671, 182] width 117 height 22
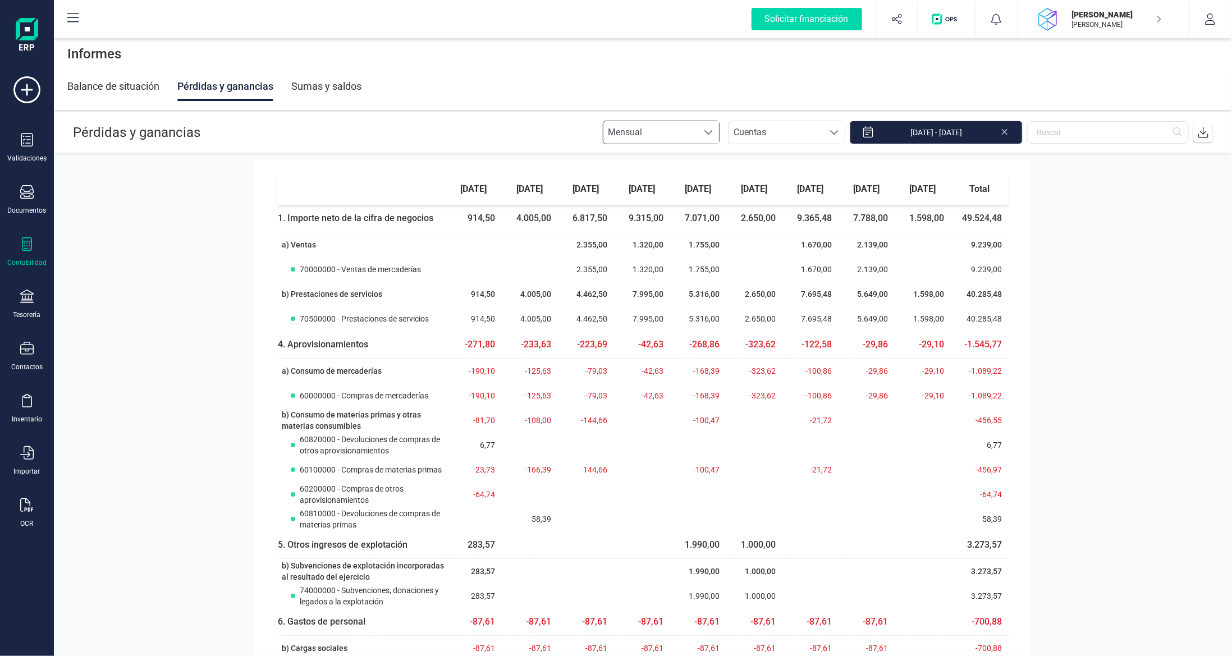
scroll to position [0, 0]
